Goal: Find contact information: Find contact information

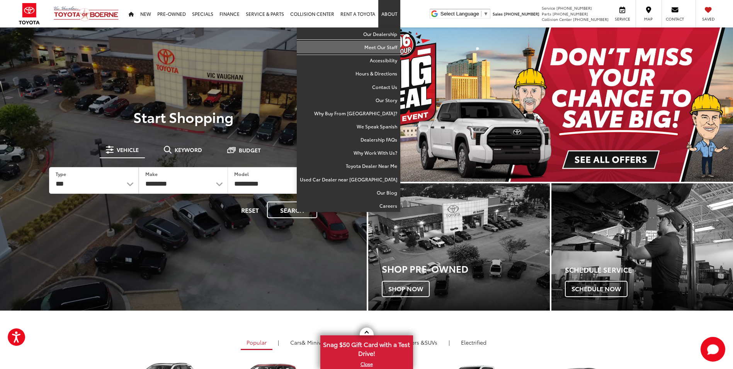
click at [390, 46] on link "Meet Our Staff" at bounding box center [349, 47] width 104 height 13
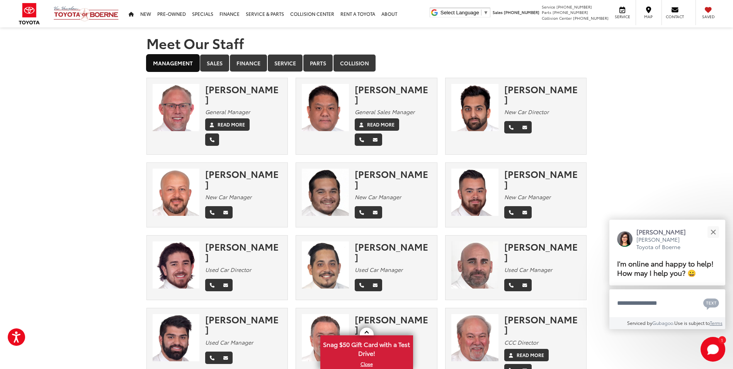
click at [182, 65] on link "Management" at bounding box center [172, 62] width 53 height 17
click at [211, 65] on link "Sales" at bounding box center [214, 62] width 29 height 17
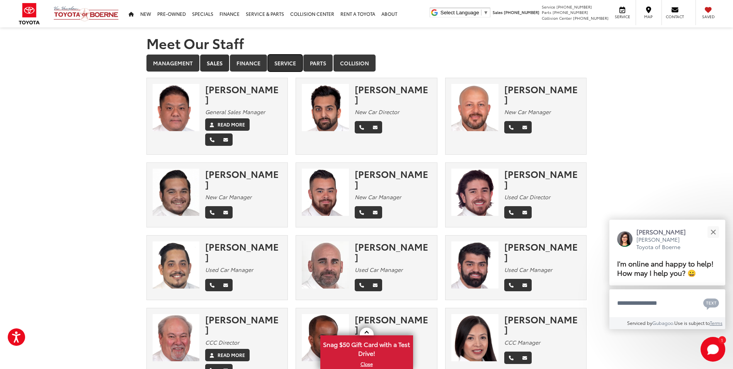
click at [282, 62] on link "Service" at bounding box center [285, 62] width 35 height 17
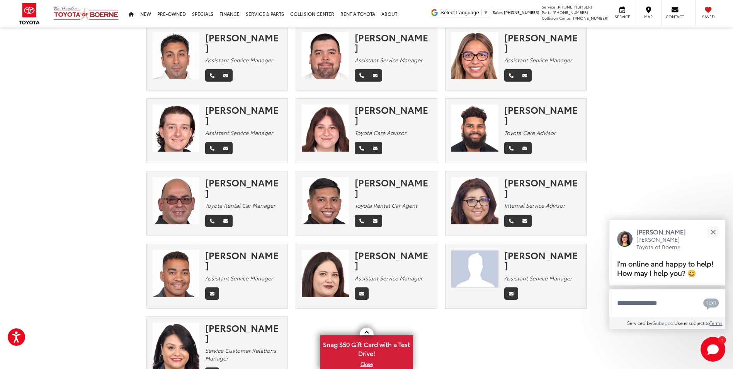
scroll to position [348, 0]
